Goal: Task Accomplishment & Management: Use online tool/utility

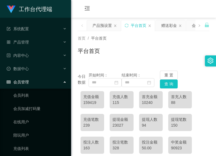
drag, startPoint x: 97, startPoint y: 29, endPoint x: 98, endPoint y: 40, distance: 12.0
click at [97, 29] on div "产品预设置" at bounding box center [101, 25] width 19 height 11
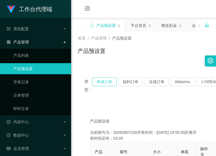
click at [106, 83] on button "商城订单" at bounding box center [104, 81] width 24 height 9
click at [173, 53] on div "产品预设置" at bounding box center [143, 53] width 131 height 13
click at [104, 82] on button "商城订单" at bounding box center [104, 81] width 24 height 9
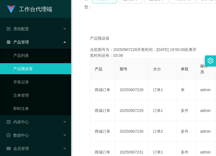
scroll to position [83, 0]
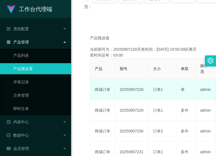
drag, startPoint x: 135, startPoint y: 92, endPoint x: 142, endPoint y: 92, distance: 7.2
click at [142, 92] on td "20250907228" at bounding box center [131, 89] width 33 height 21
copy td "228"
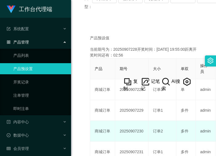
drag, startPoint x: 170, startPoint y: 136, endPoint x: 175, endPoint y: 134, distance: 4.8
click at [170, 136] on td "订单2" at bounding box center [162, 131] width 28 height 21
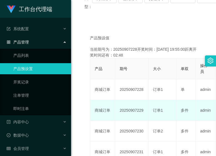
click at [127, 109] on td "20250907229" at bounding box center [131, 110] width 33 height 21
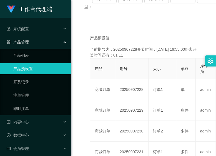
scroll to position [28, 0]
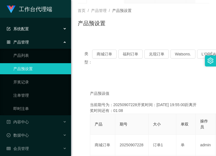
click at [38, 31] on div "系统配置" at bounding box center [35, 28] width 71 height 11
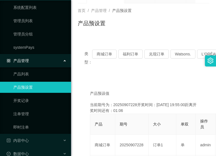
scroll to position [55, 0]
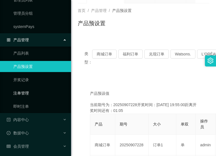
click at [35, 97] on link "注单管理" at bounding box center [39, 93] width 53 height 11
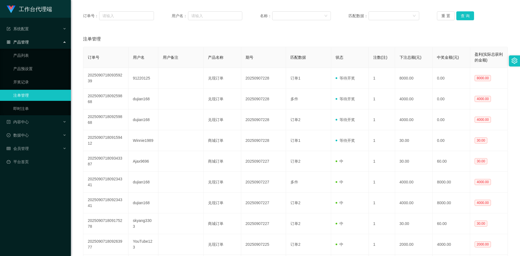
scroll to position [55, 0]
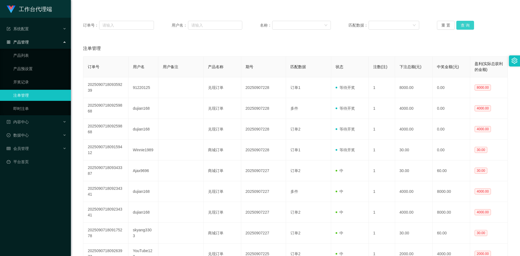
click at [215, 28] on button "查 询" at bounding box center [466, 25] width 18 height 9
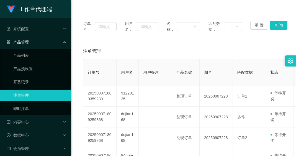
click at [215, 23] on button "查 询" at bounding box center [279, 25] width 18 height 9
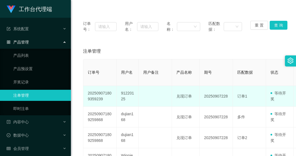
click at [215, 98] on td "20250907228" at bounding box center [216, 96] width 33 height 21
click at [127, 93] on td "91220125" at bounding box center [128, 96] width 22 height 21
copy td "91220125"
click at [127, 93] on td "91220125" at bounding box center [128, 96] width 22 height 21
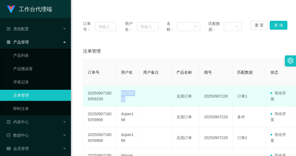
copy td "91220125"
click at [122, 95] on td "91220125" at bounding box center [128, 96] width 22 height 21
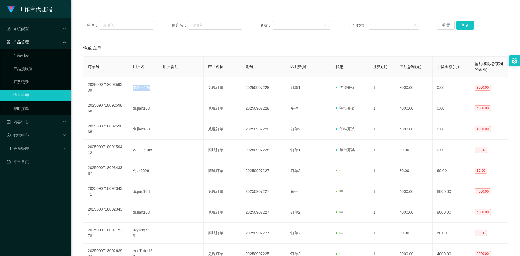
click at [28, 94] on link "注单管理" at bounding box center [39, 95] width 53 height 11
click at [215, 25] on button "查 询" at bounding box center [466, 25] width 18 height 9
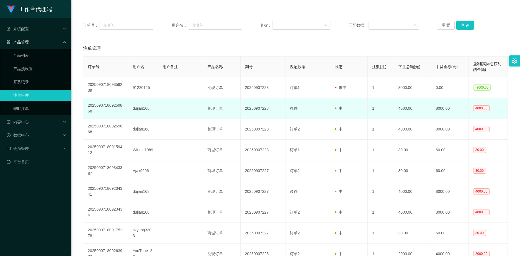
click at [215, 111] on td "4000.00" at bounding box center [412, 108] width 37 height 21
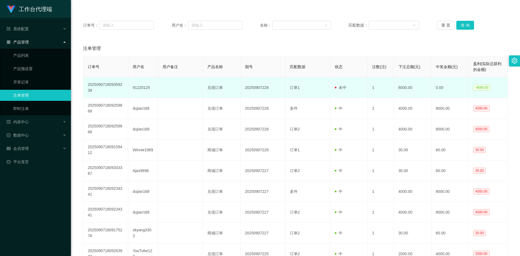
click at [142, 85] on td "91220125" at bounding box center [143, 87] width 30 height 21
copy td "91220125"
click at [142, 85] on td "91220125" at bounding box center [143, 87] width 30 height 21
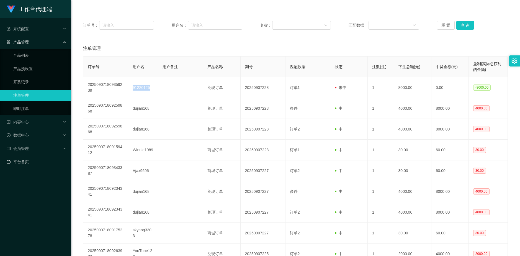
copy td "91220125"
click at [37, 156] on link "平台首页" at bounding box center [37, 161] width 60 height 11
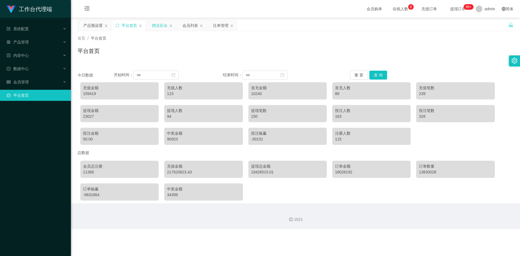
click at [157, 23] on div "赠送彩金" at bounding box center [160, 25] width 16 height 11
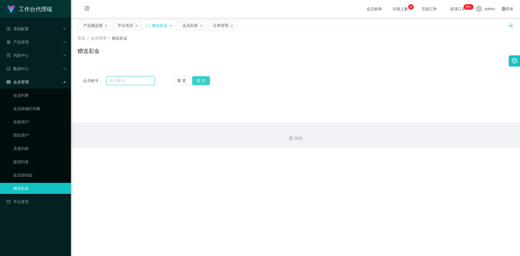
drag, startPoint x: 127, startPoint y: 80, endPoint x: 198, endPoint y: 83, distance: 71.0
click at [127, 81] on input "text" at bounding box center [130, 80] width 48 height 9
paste input "91220125"
click at [200, 80] on button "查 询" at bounding box center [201, 80] width 18 height 9
click at [143, 79] on input "91220125" at bounding box center [130, 80] width 48 height 9
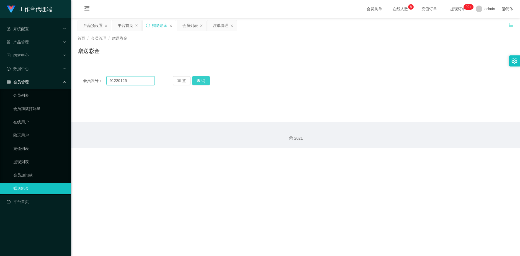
type input "91220125"
click at [197, 81] on button "查 询" at bounding box center [201, 80] width 18 height 9
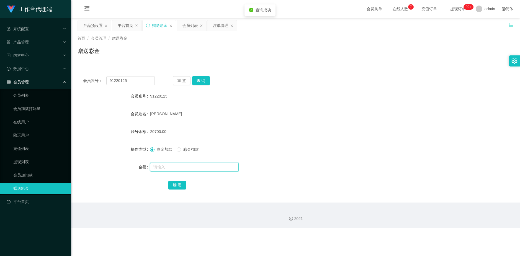
click at [174, 156] on input "text" at bounding box center [194, 167] width 89 height 9
type input "16000"
click at [179, 156] on button "确 定" at bounding box center [177, 185] width 18 height 9
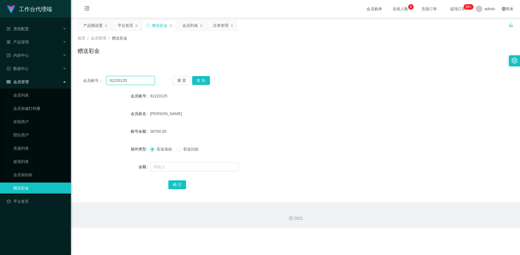
drag, startPoint x: 130, startPoint y: 80, endPoint x: 104, endPoint y: 76, distance: 26.5
click at [104, 76] on div "会员账号： 91220125" at bounding box center [119, 80] width 72 height 9
click at [215, 23] on div "注单管理" at bounding box center [221, 25] width 16 height 11
